Goal: Find contact information: Find contact information

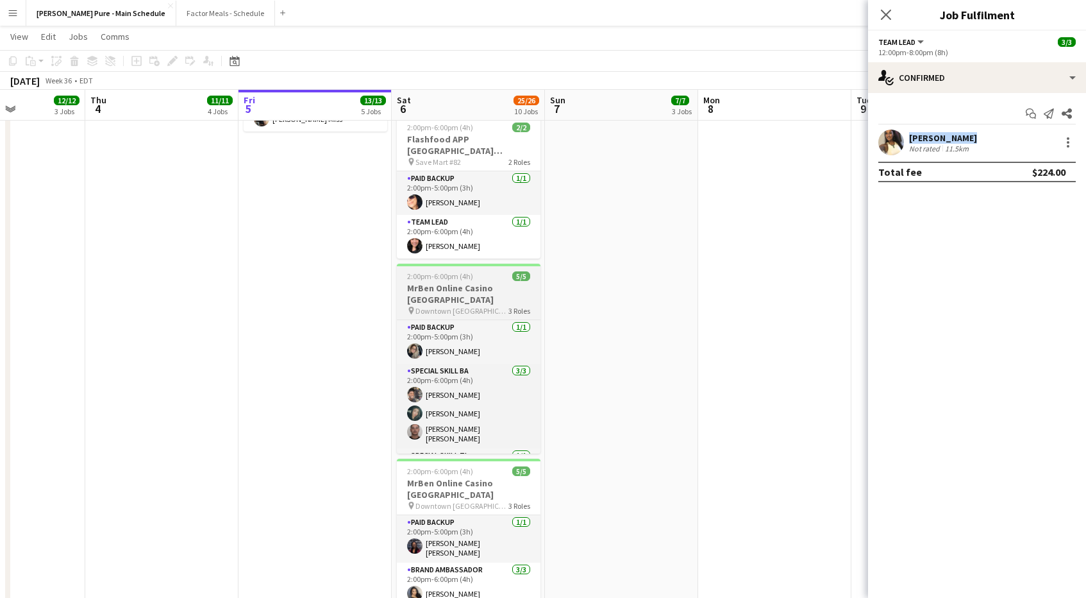
click at [447, 282] on h3 "MrBen Online Casino [GEOGRAPHIC_DATA]" at bounding box center [469, 293] width 144 height 23
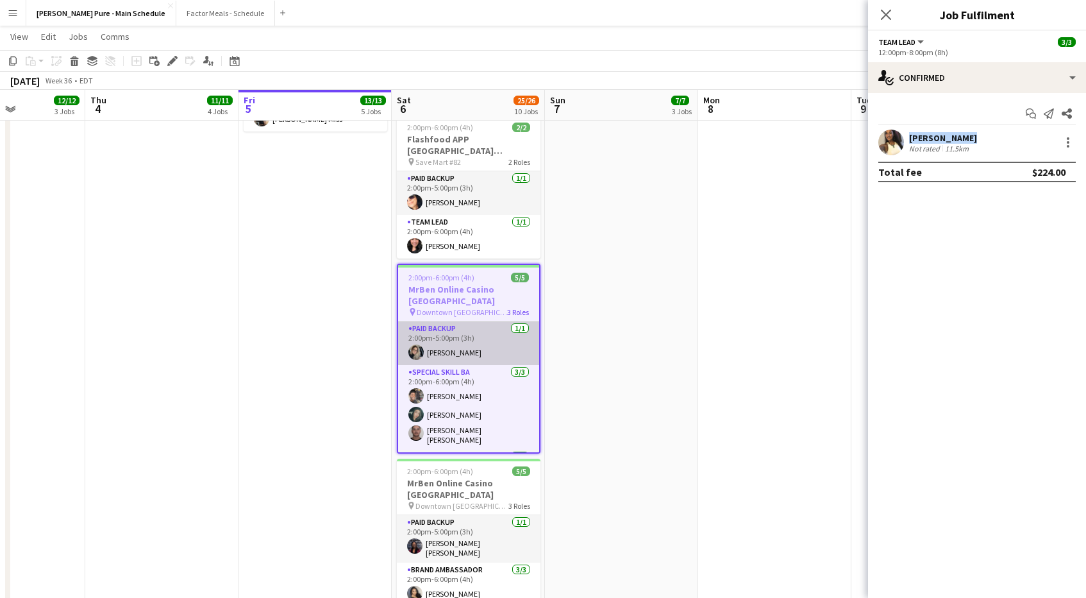
click at [451, 321] on app-card-role "Paid Backup [DATE] 2:00pm-5:00pm (3h) [PERSON_NAME]" at bounding box center [468, 343] width 141 height 44
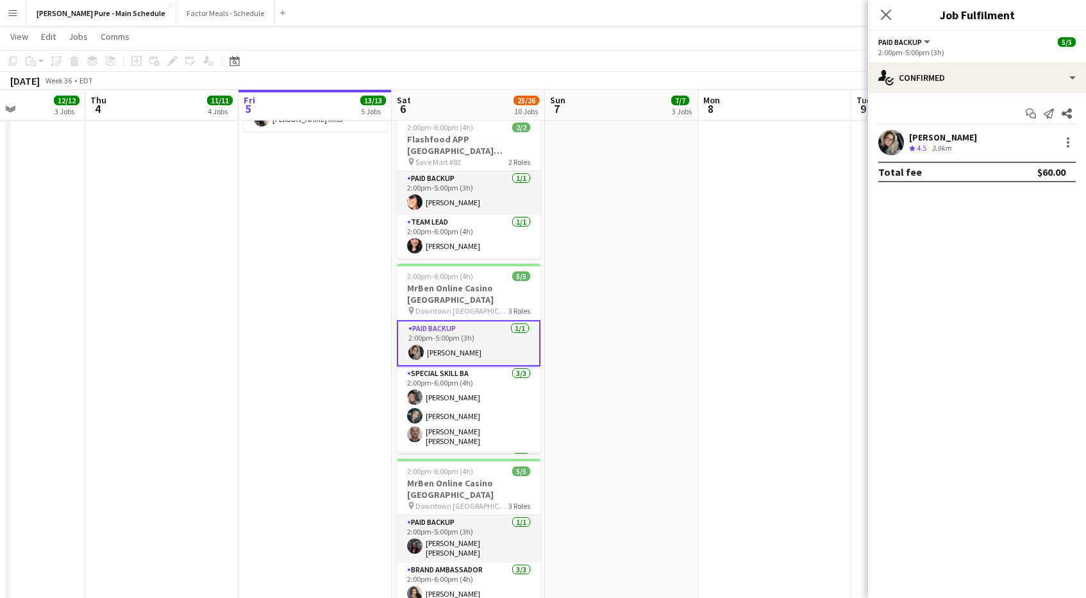
click at [887, 144] on app-user-avatar at bounding box center [891, 143] width 26 height 26
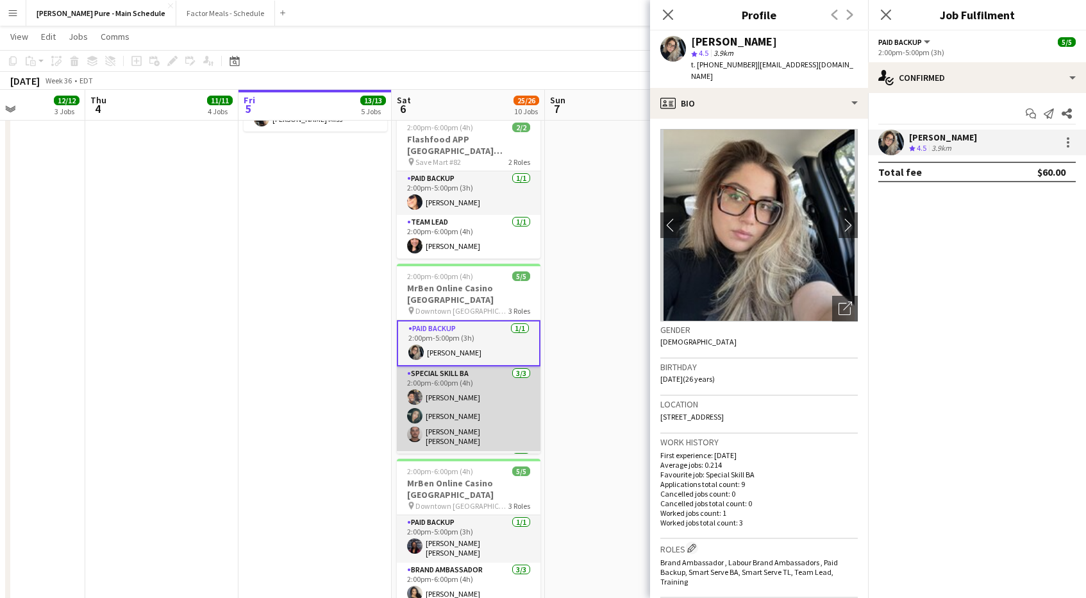
scroll to position [0, 374]
click at [418, 389] on app-user-avatar at bounding box center [415, 396] width 15 height 15
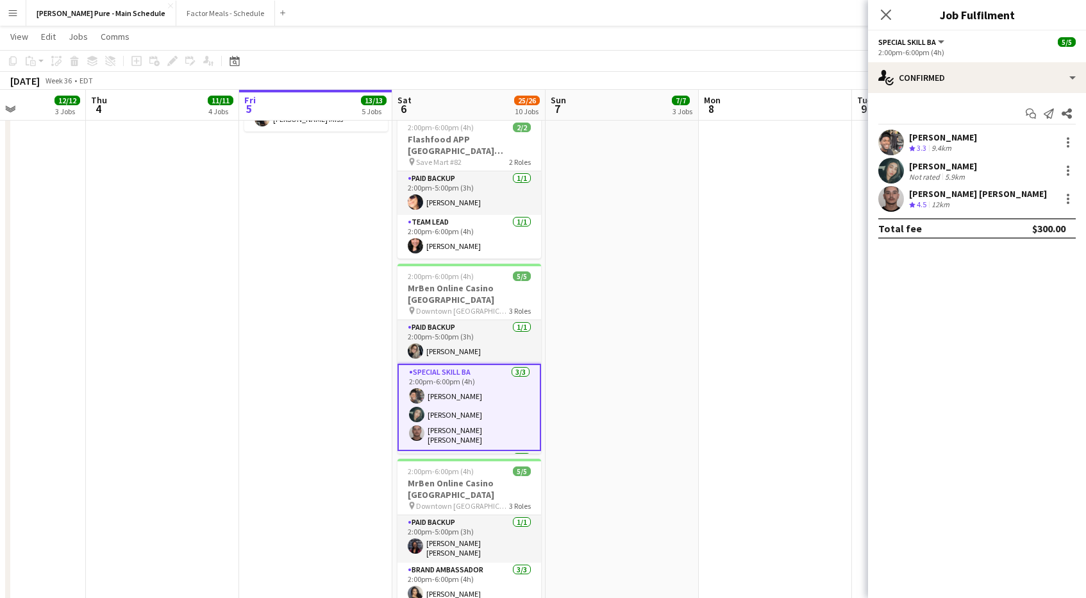
click at [896, 138] on app-user-avatar at bounding box center [891, 143] width 26 height 26
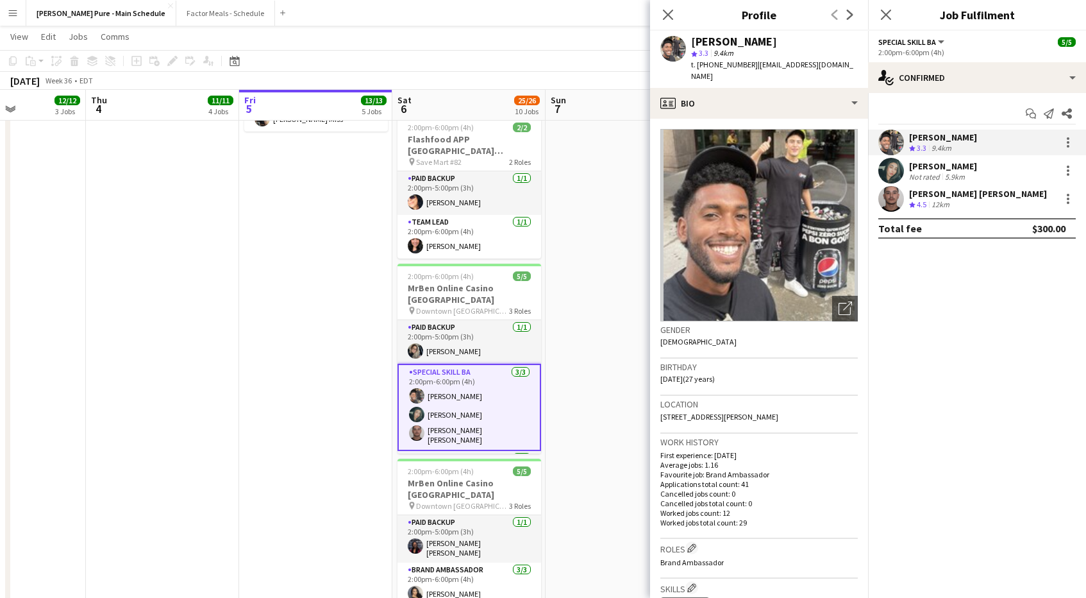
click at [432, 364] on app-card-role "Special Skill BA [DATE] 2:00pm-6:00pm (4h) [PERSON_NAME] Assia [PERSON_NAME] [P…" at bounding box center [470, 407] width 144 height 87
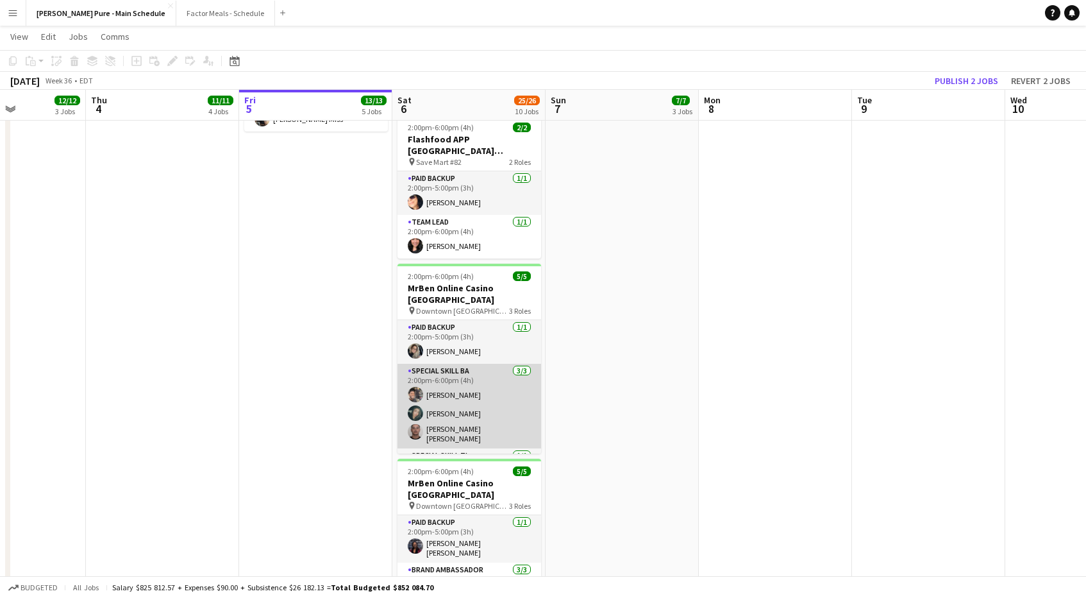
click at [428, 364] on app-card-role "Special Skill BA [DATE] 2:00pm-6:00pm (4h) [PERSON_NAME] Assia [PERSON_NAME] [P…" at bounding box center [470, 406] width 144 height 85
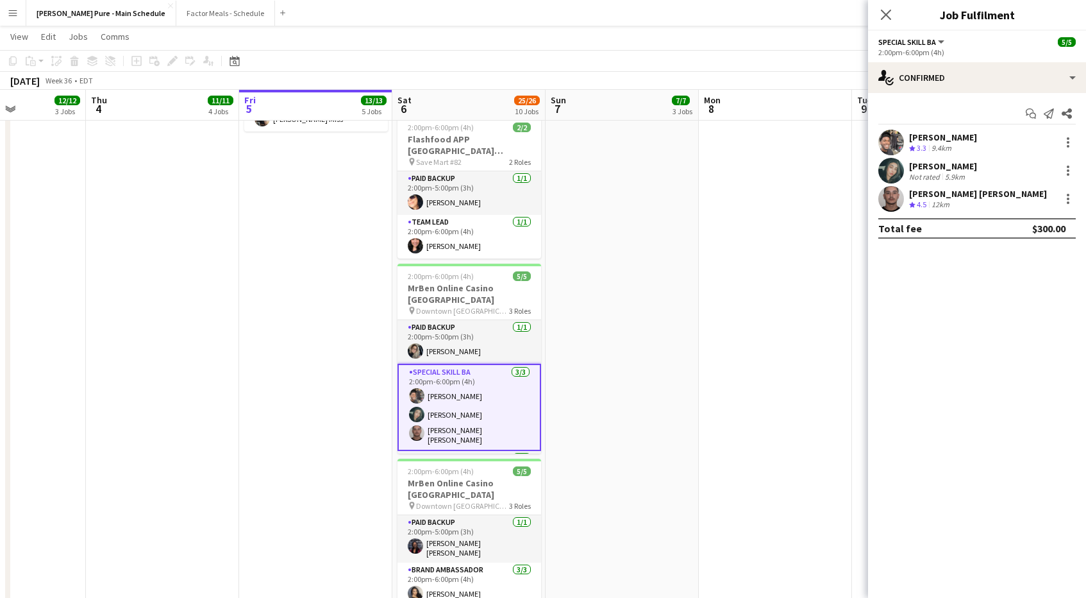
click at [893, 171] on app-user-avatar at bounding box center [891, 171] width 26 height 26
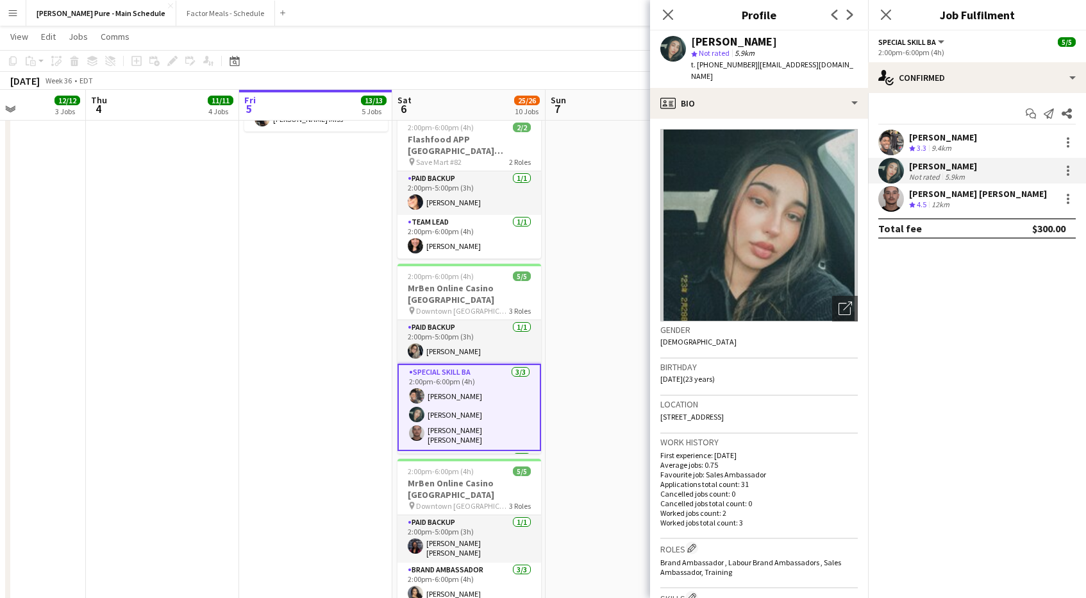
click at [894, 197] on app-user-avatar at bounding box center [891, 199] width 26 height 26
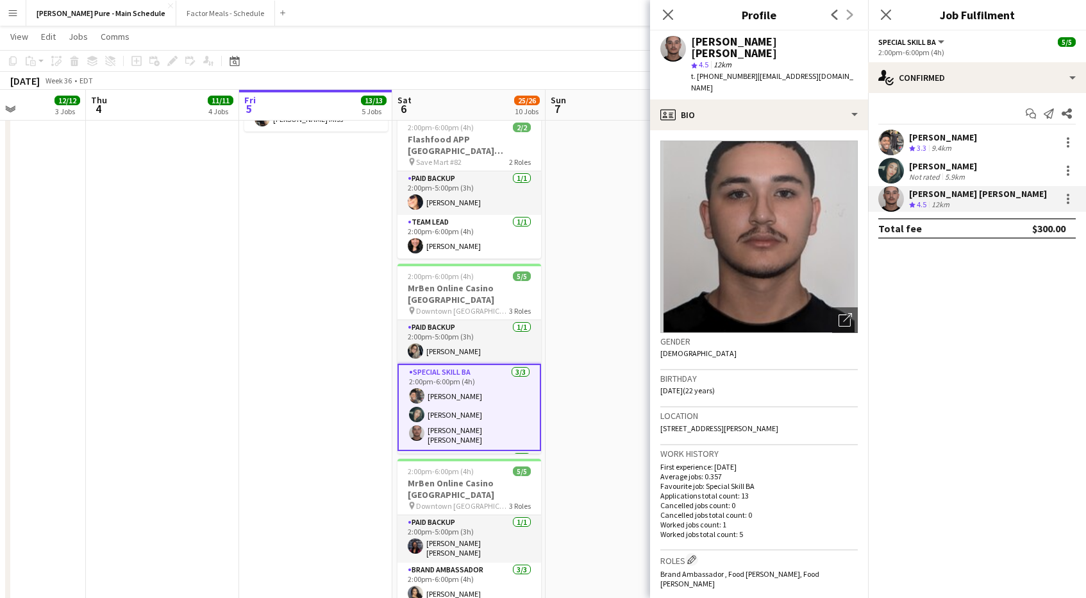
scroll to position [26, 0]
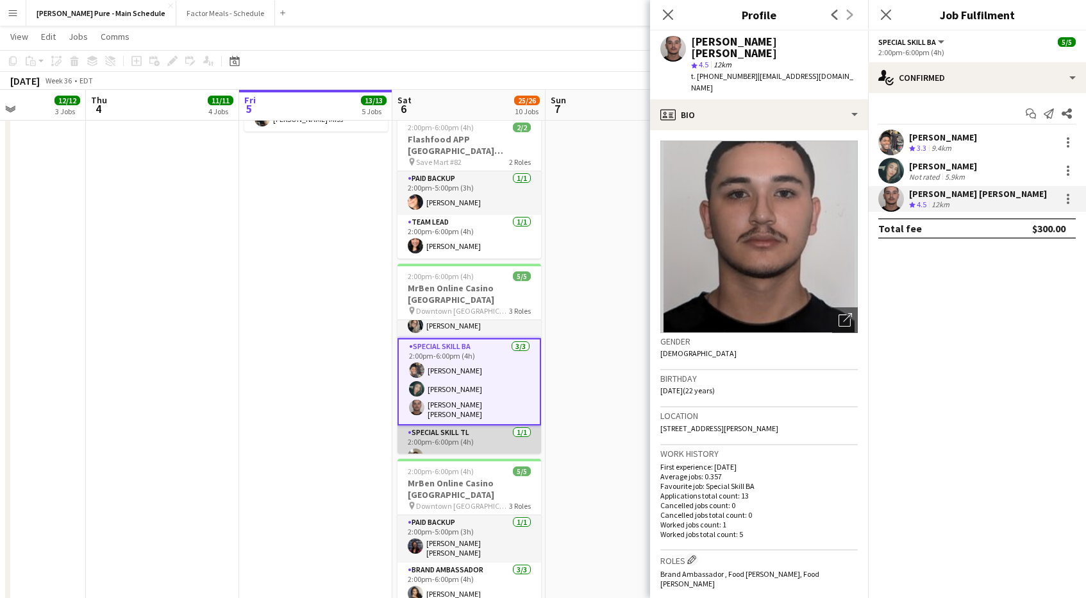
click at [433, 425] on app-card-role "Special Skill TL [DATE] 2:00pm-6:00pm (4h) [PERSON_NAME]" at bounding box center [470, 447] width 144 height 44
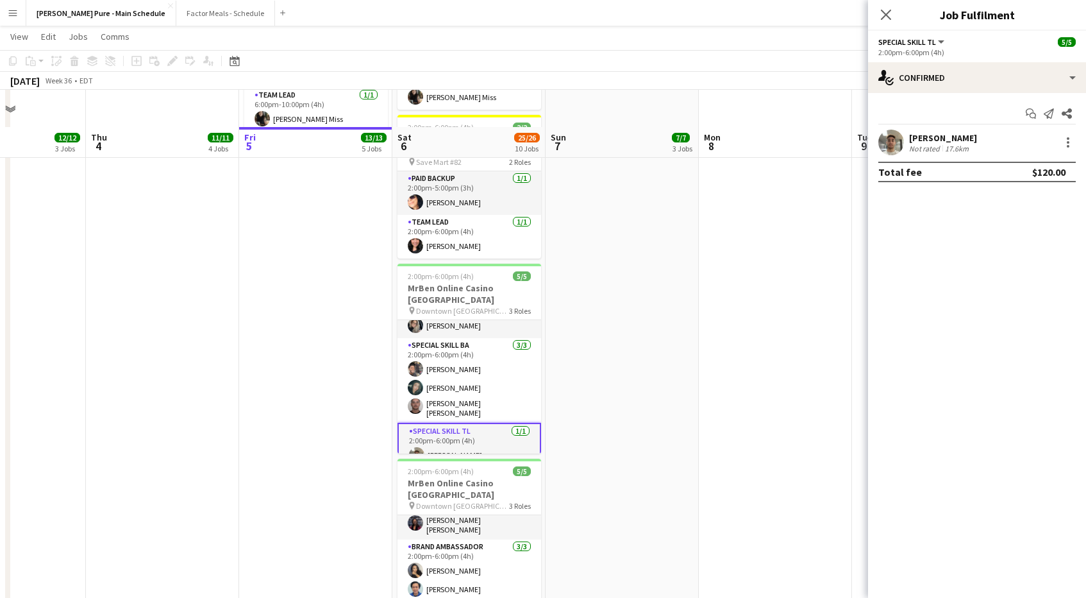
scroll to position [848, 0]
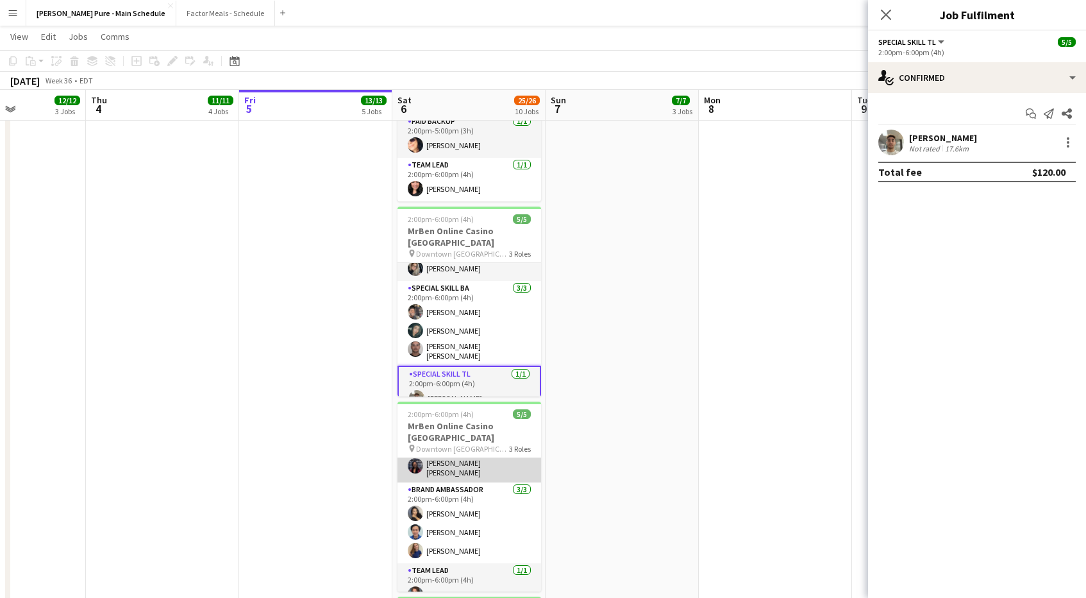
click at [439, 435] on app-card-role "Paid Backup [DATE] 2:00pm-5:00pm (3h) [PERSON_NAME] [PERSON_NAME]" at bounding box center [470, 458] width 144 height 47
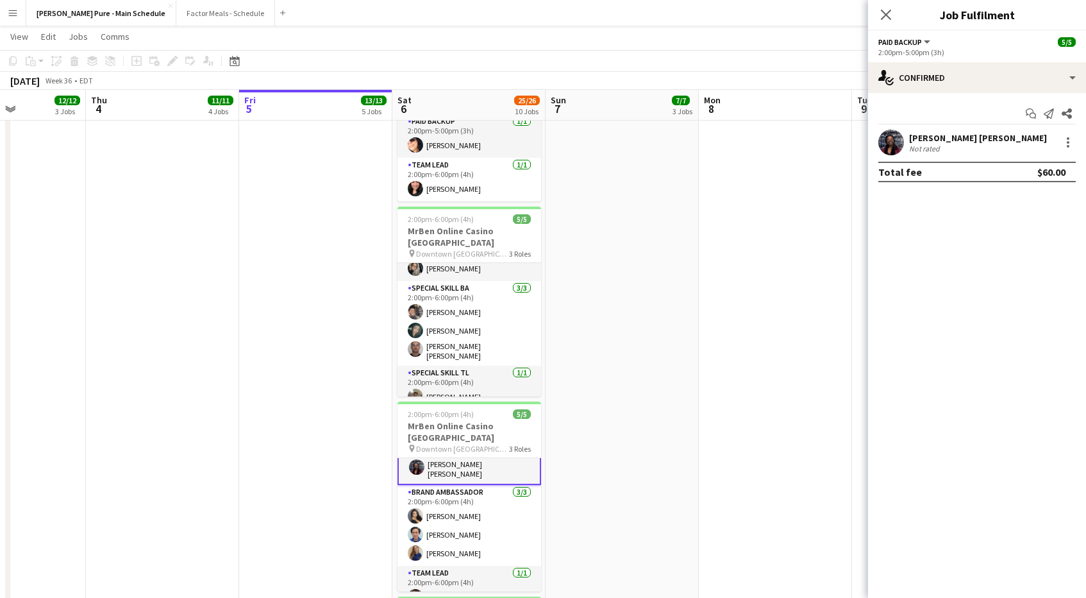
scroll to position [24, 0]
click at [886, 145] on app-user-avatar at bounding box center [891, 143] width 26 height 26
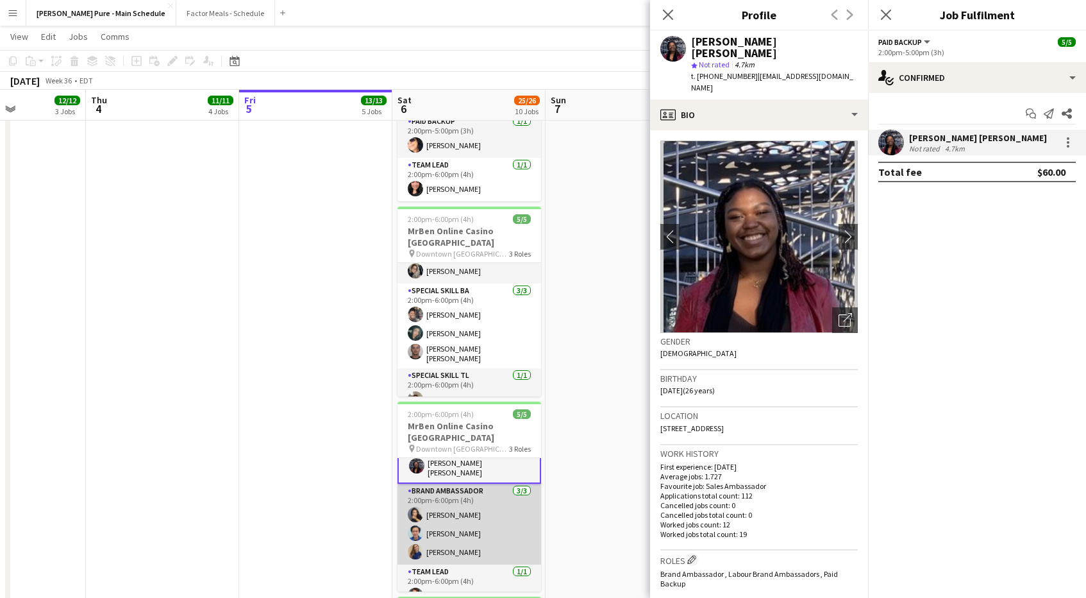
click at [450, 483] on app-card-role "Brand Ambassador [DATE] 2:00pm-6:00pm (4h) [PERSON_NAME] [PERSON_NAME] [PERSON_…" at bounding box center [470, 523] width 144 height 81
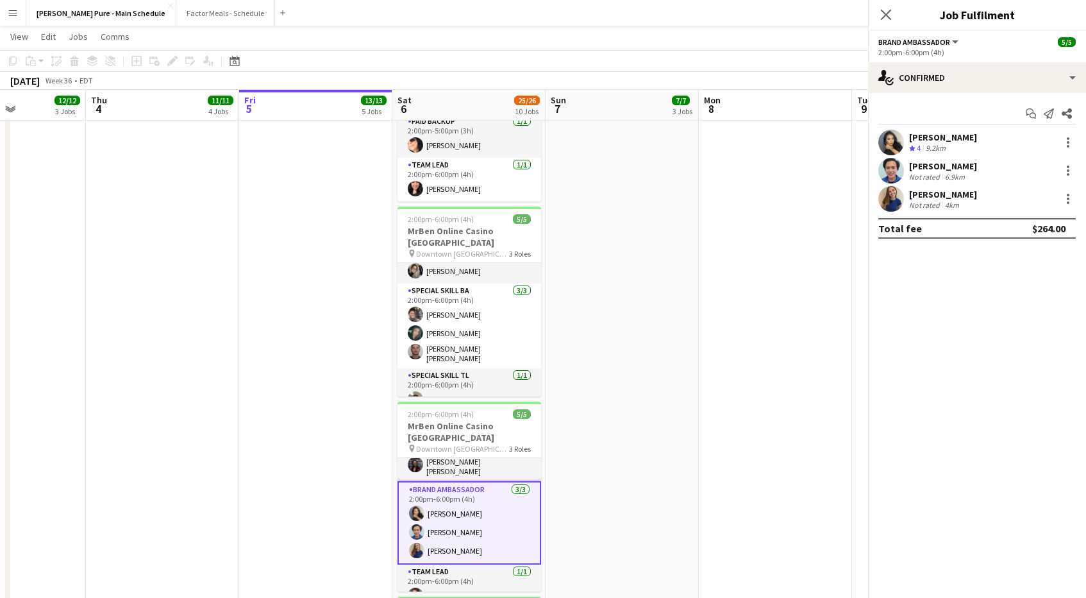
scroll to position [23, 0]
click at [890, 140] on app-user-avatar at bounding box center [891, 143] width 26 height 26
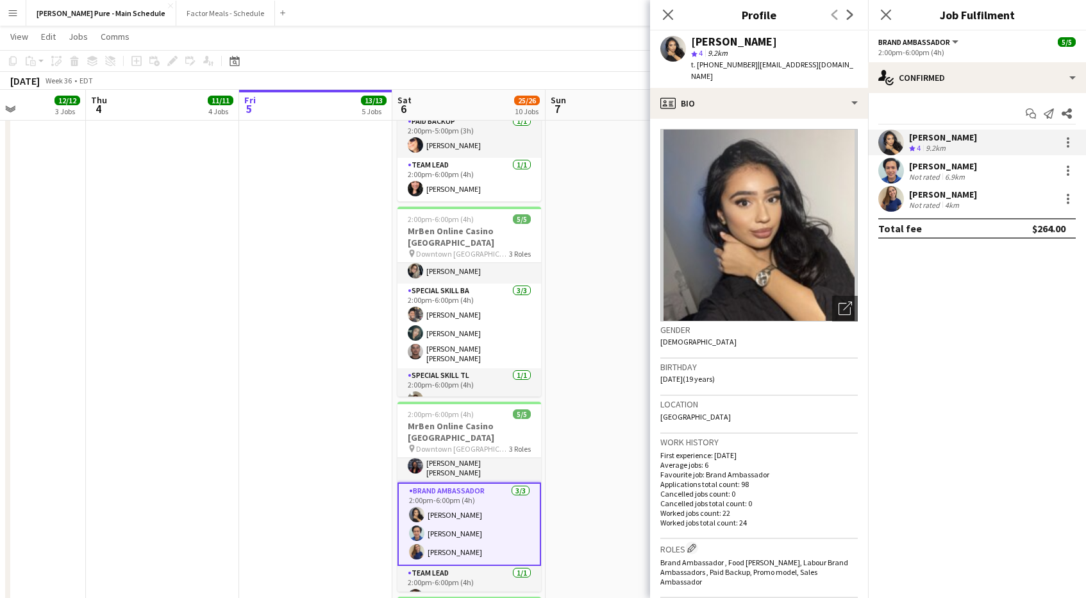
drag, startPoint x: 703, startPoint y: 65, endPoint x: 749, endPoint y: 64, distance: 45.5
click at [749, 65] on div "t. [PHONE_NUMBER] | [EMAIL_ADDRESS][DOMAIN_NAME]" at bounding box center [774, 70] width 167 height 23
click at [930, 161] on div "[PERSON_NAME]" at bounding box center [943, 166] width 68 height 12
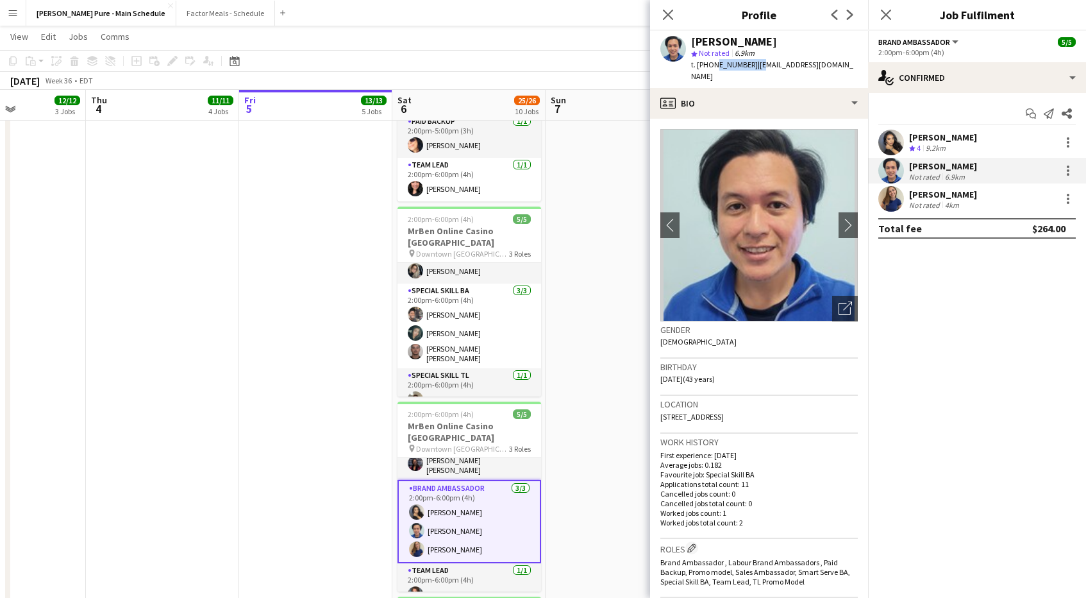
drag, startPoint x: 712, startPoint y: 67, endPoint x: 750, endPoint y: 68, distance: 37.8
click at [751, 68] on div "t. [PHONE_NUMBER] | [EMAIL_ADDRESS][DOMAIN_NAME]" at bounding box center [774, 70] width 167 height 23
click at [893, 203] on app-user-avatar at bounding box center [891, 199] width 26 height 26
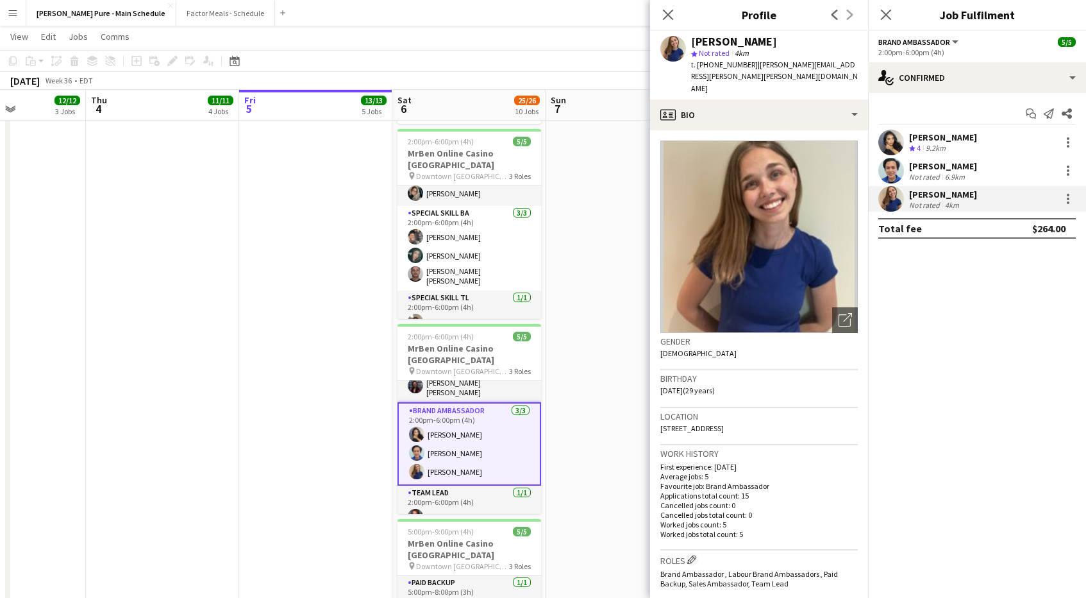
scroll to position [924, 0]
click at [429, 487] on app-card-role "Team Lead [DATE] 2:00pm-6:00pm (4h) [PERSON_NAME]" at bounding box center [470, 509] width 144 height 44
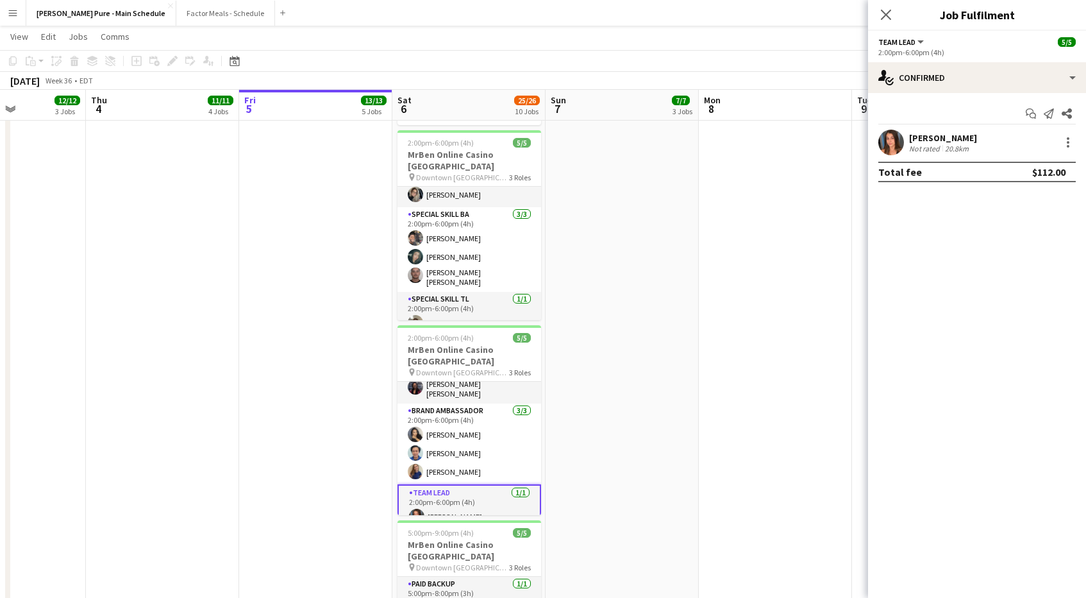
click at [898, 153] on app-user-avatar at bounding box center [891, 143] width 26 height 26
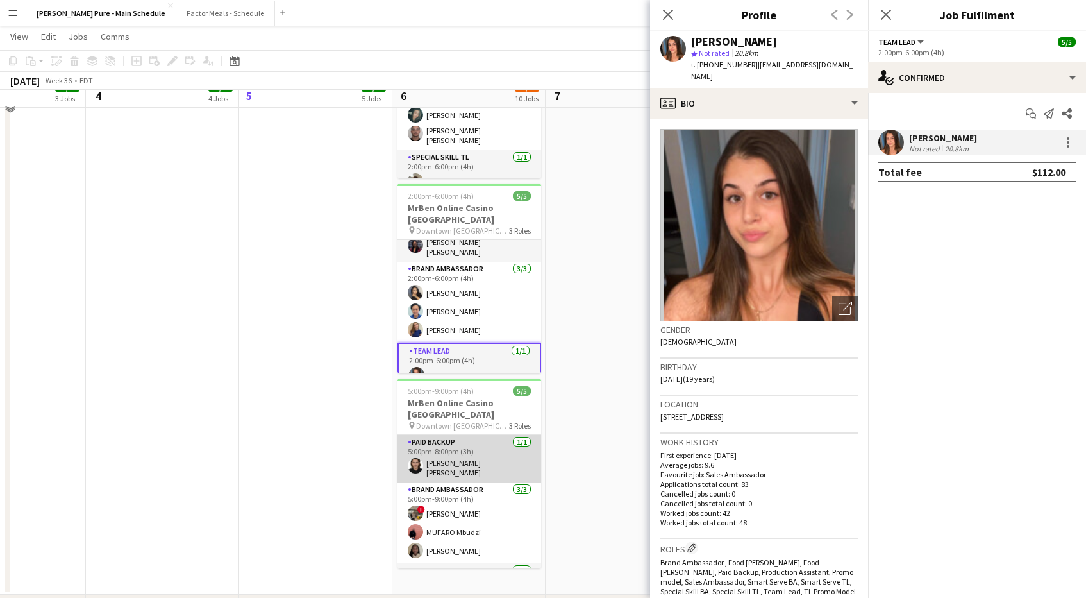
scroll to position [1071, 0]
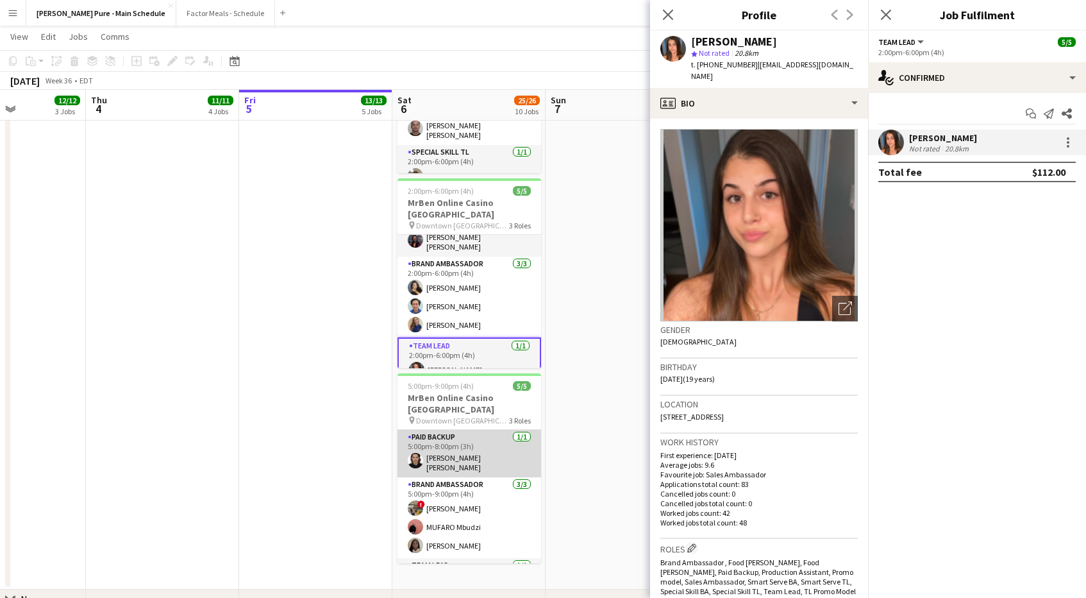
click at [439, 430] on app-card-role "Paid Backup [DATE] 5:00pm-8:00pm (3h) [PERSON_NAME] [PERSON_NAME]" at bounding box center [470, 453] width 144 height 47
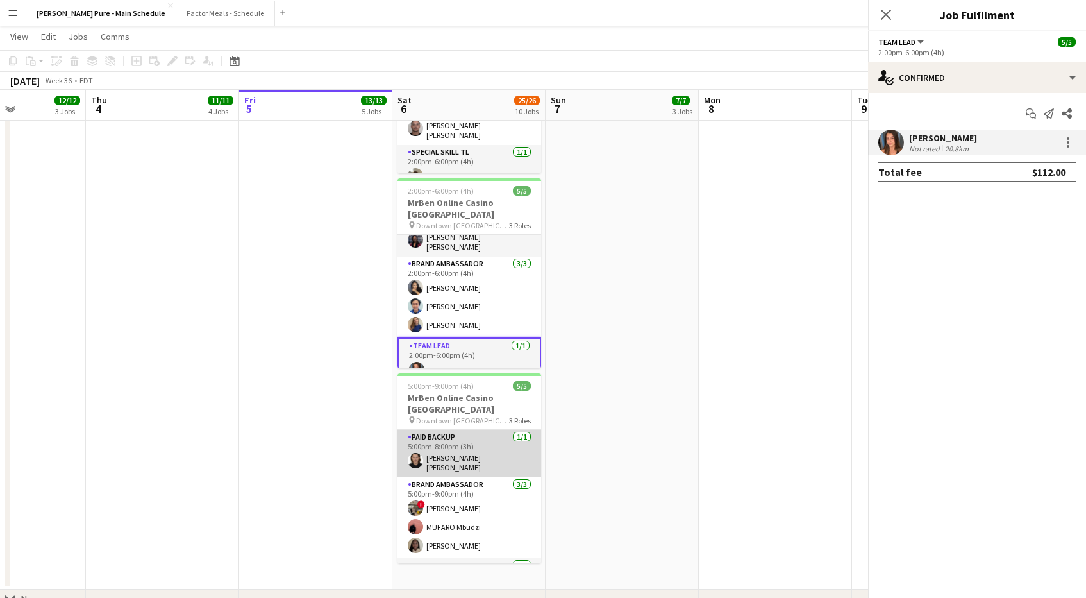
scroll to position [23, 0]
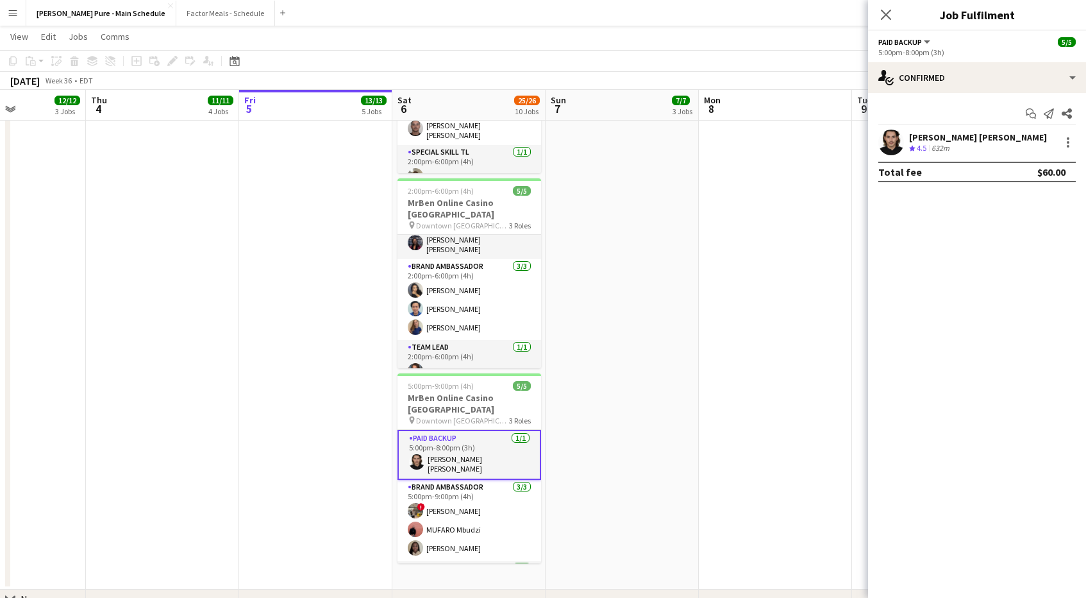
click at [995, 127] on div "Start chat Send notification Share [PERSON_NAME] [PERSON_NAME] Crew rating 4.5 …" at bounding box center [977, 142] width 218 height 99
click at [988, 143] on div "Crew rating 4.5 632m" at bounding box center [978, 148] width 138 height 11
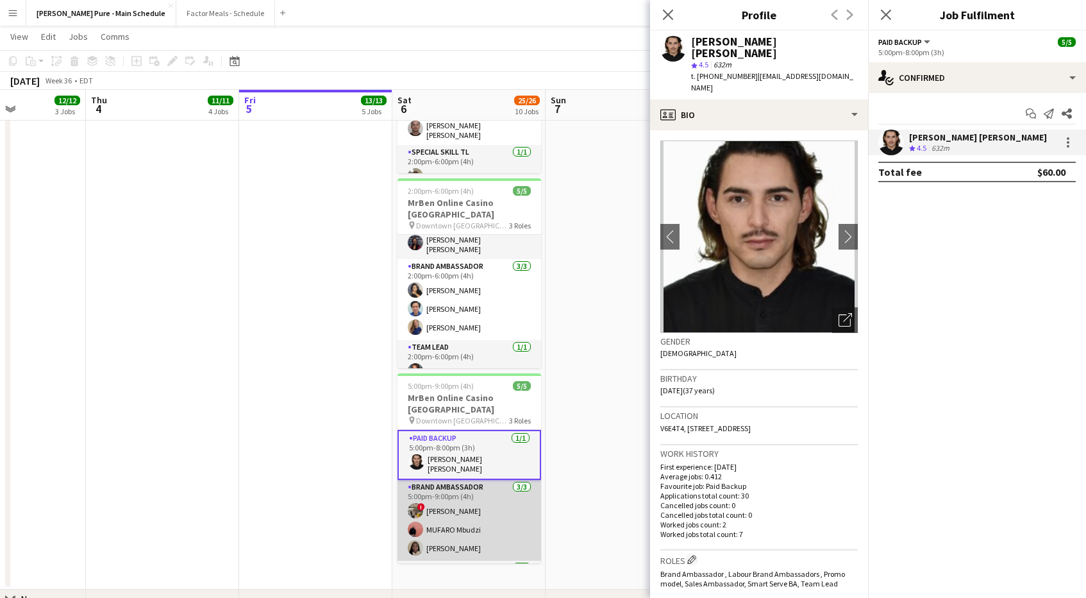
click at [440, 480] on app-card-role "Brand Ambassador [DATE] 5:00pm-9:00pm (4h) ! [PERSON_NAME] MUFARO Mbudzi [PERSO…" at bounding box center [470, 520] width 144 height 81
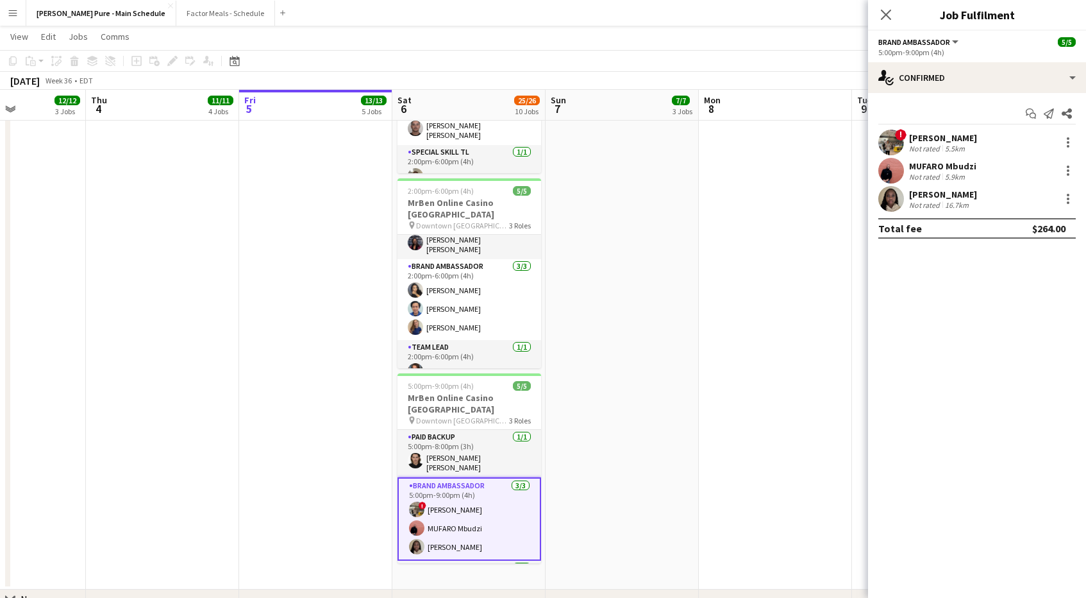
click at [887, 149] on app-user-avatar at bounding box center [891, 143] width 26 height 26
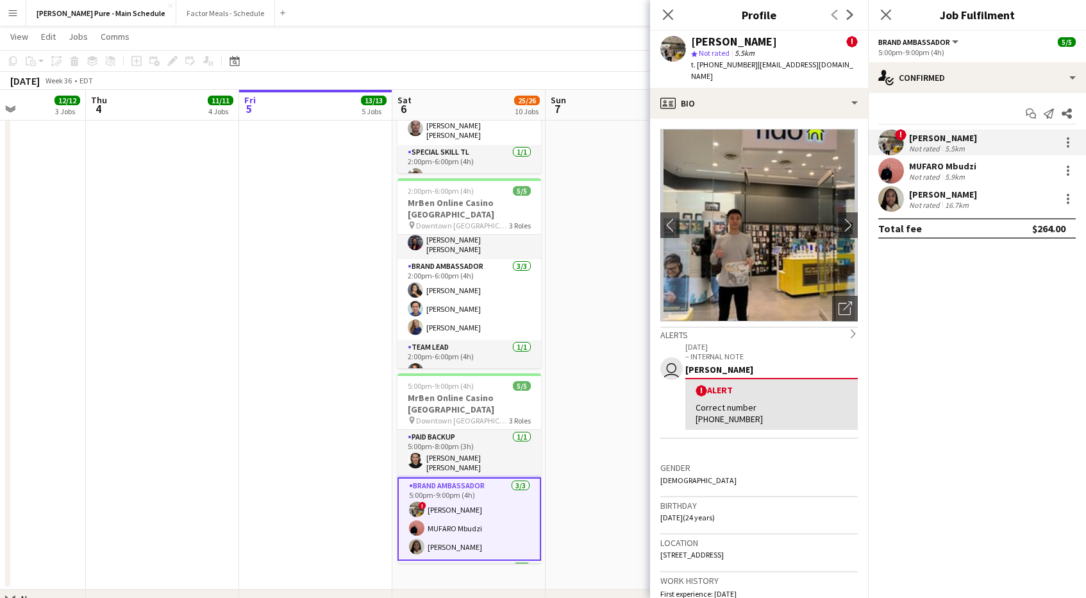
scroll to position [37, 0]
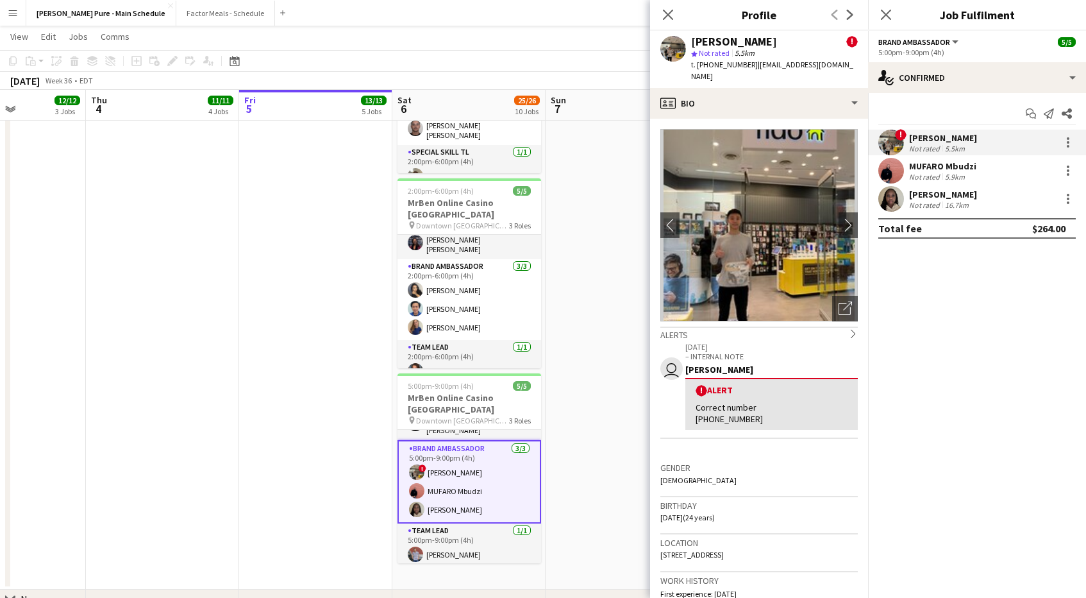
click at [903, 165] on app-user-avatar at bounding box center [891, 171] width 26 height 26
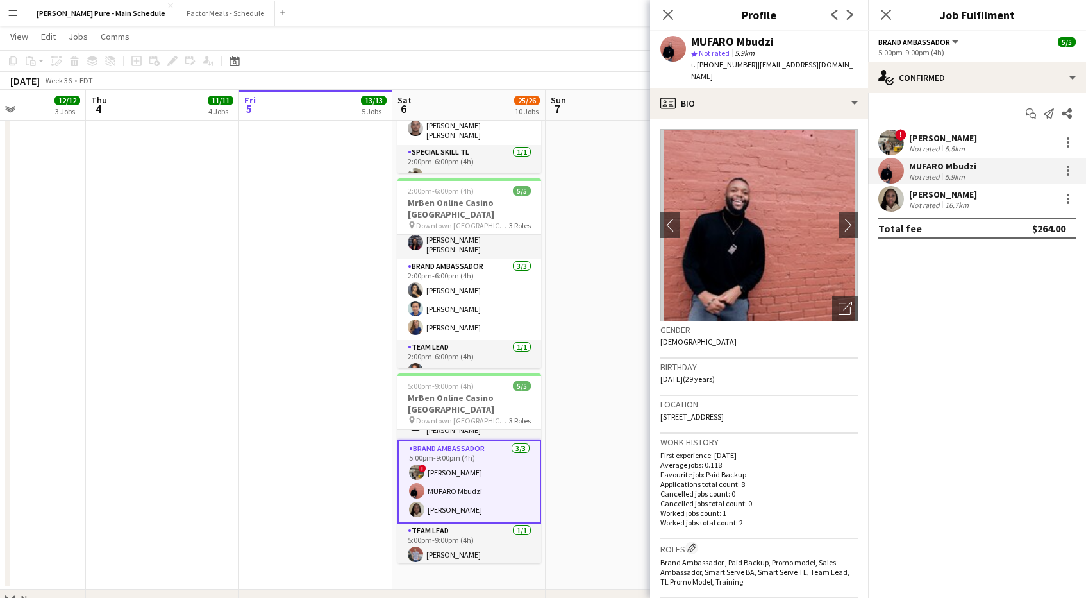
click at [894, 196] on app-user-avatar at bounding box center [891, 199] width 26 height 26
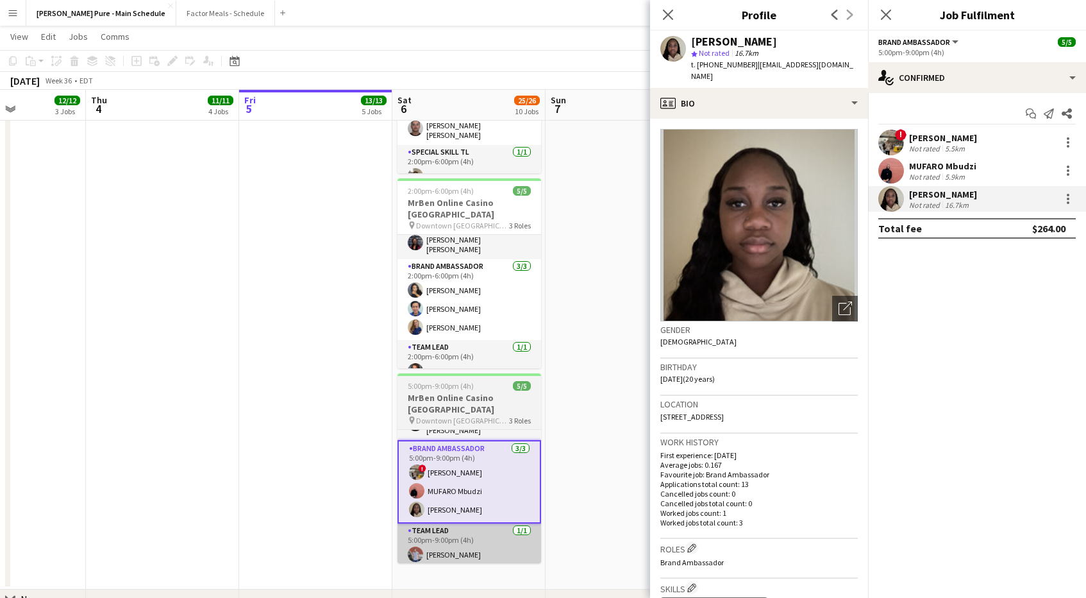
click at [415, 546] on app-user-avatar at bounding box center [415, 553] width 15 height 15
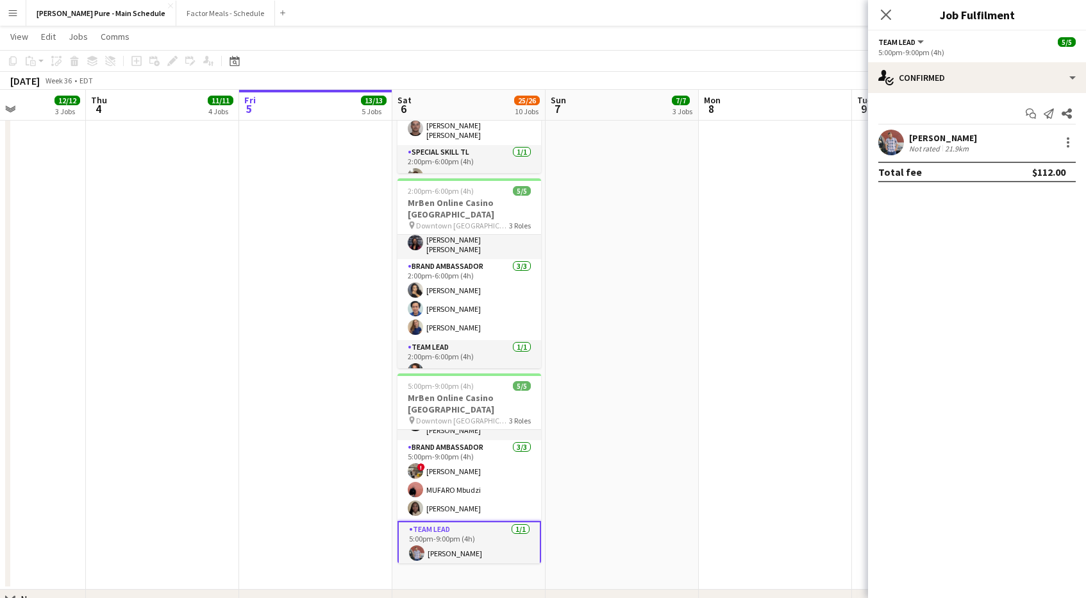
click at [900, 146] on app-user-avatar at bounding box center [891, 143] width 26 height 26
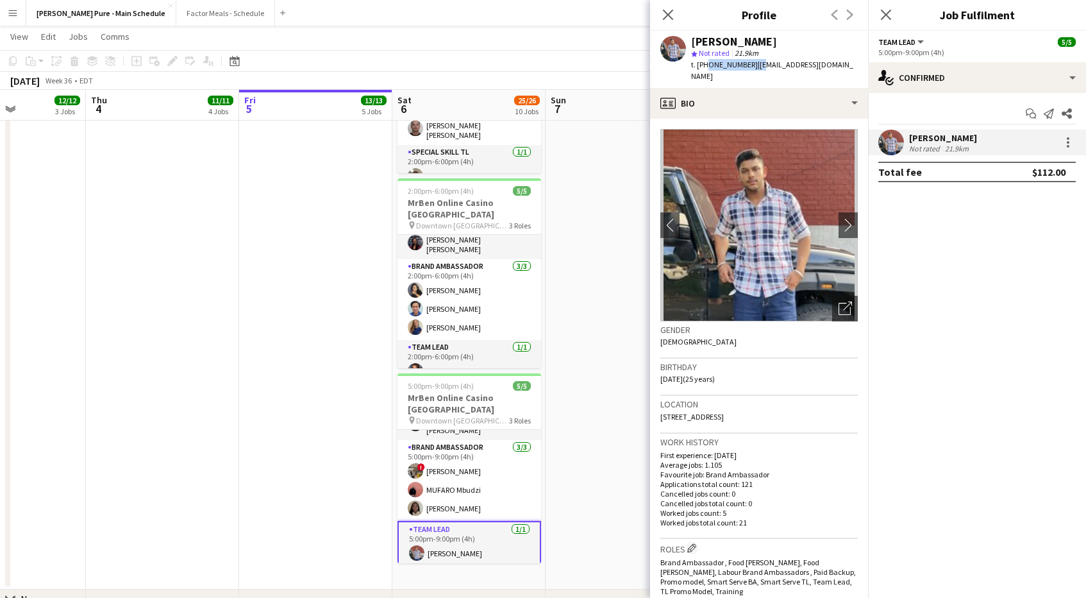
drag, startPoint x: 705, startPoint y: 64, endPoint x: 750, endPoint y: 64, distance: 44.9
click at [750, 64] on div "t. [PHONE_NUMBER] | [EMAIL_ADDRESS][DOMAIN_NAME]" at bounding box center [774, 70] width 167 height 23
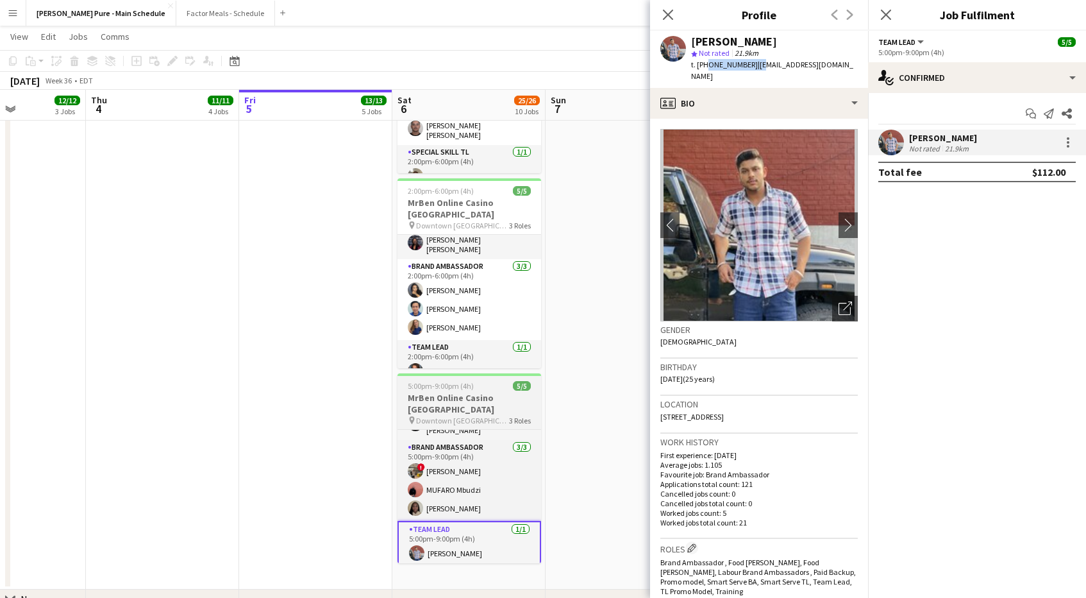
scroll to position [1143, 0]
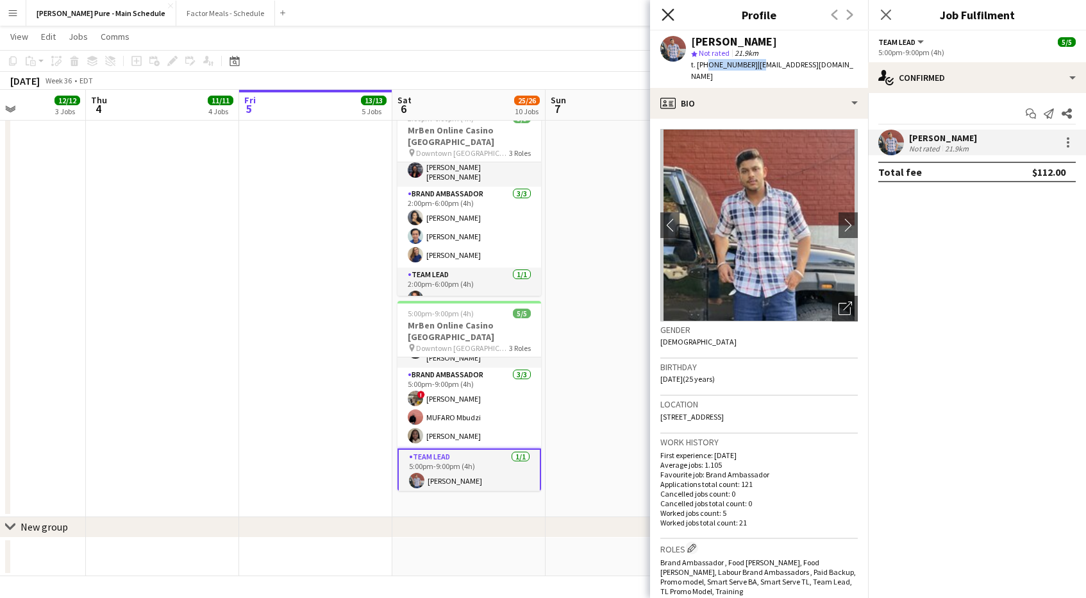
click at [669, 15] on icon at bounding box center [668, 14] width 12 height 12
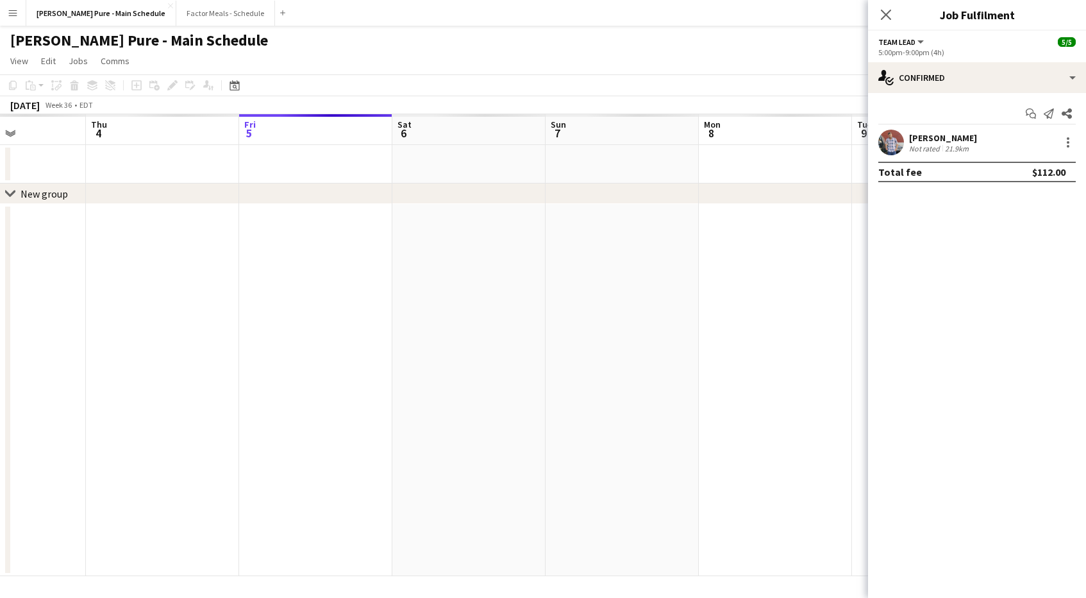
scroll to position [0, 0]
